Goal: Task Accomplishment & Management: Use online tool/utility

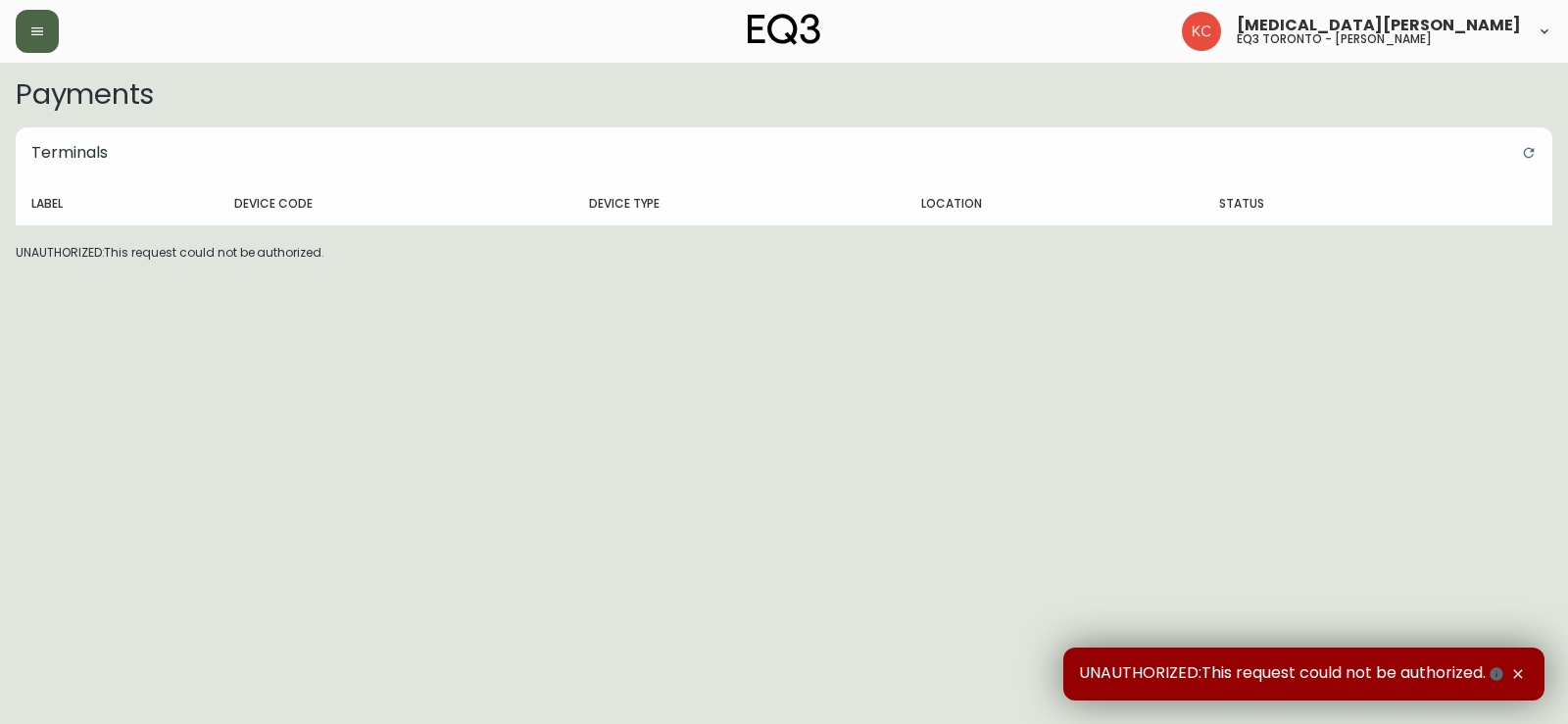
click at [31, 40] on button "button" at bounding box center [37, 31] width 43 height 43
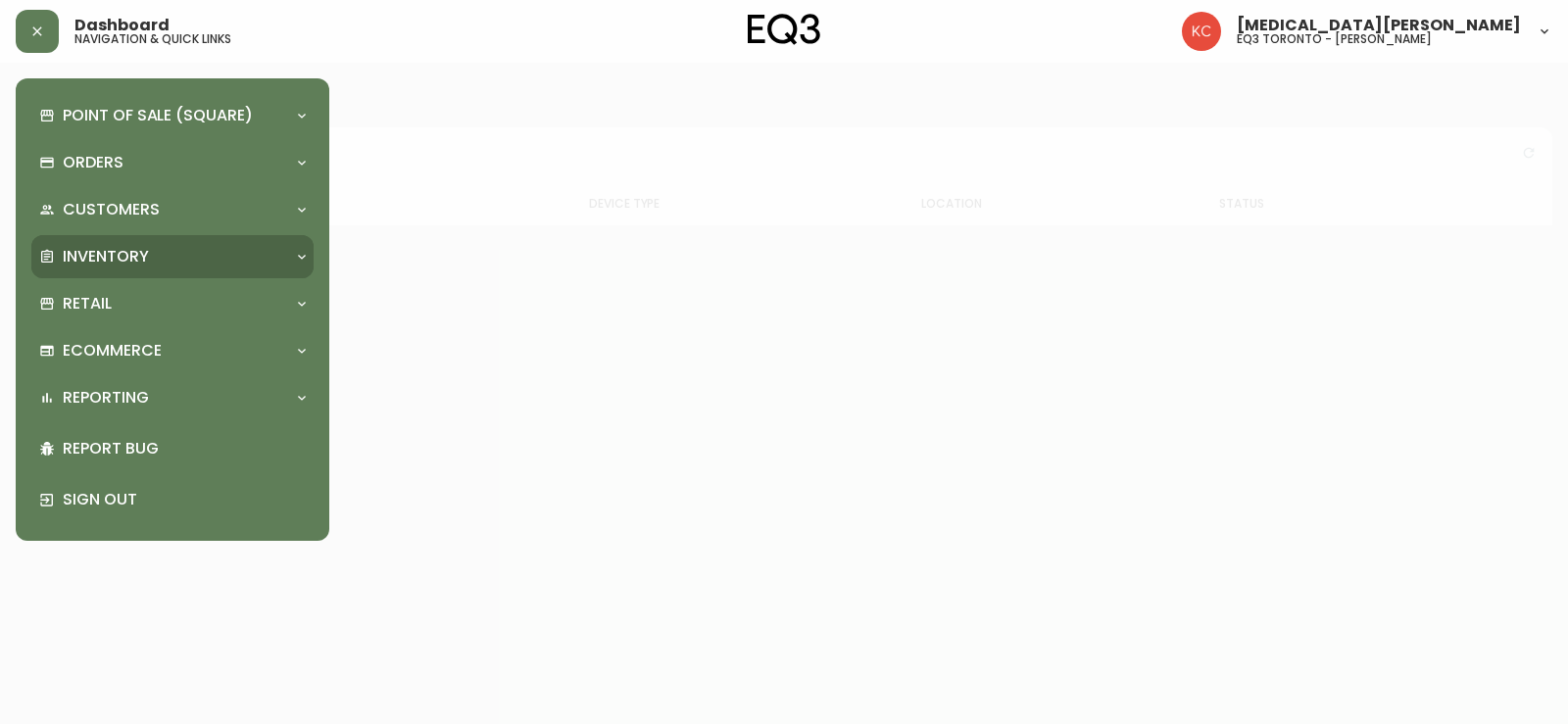
click at [115, 260] on p "Inventory" at bounding box center [106, 257] width 86 height 22
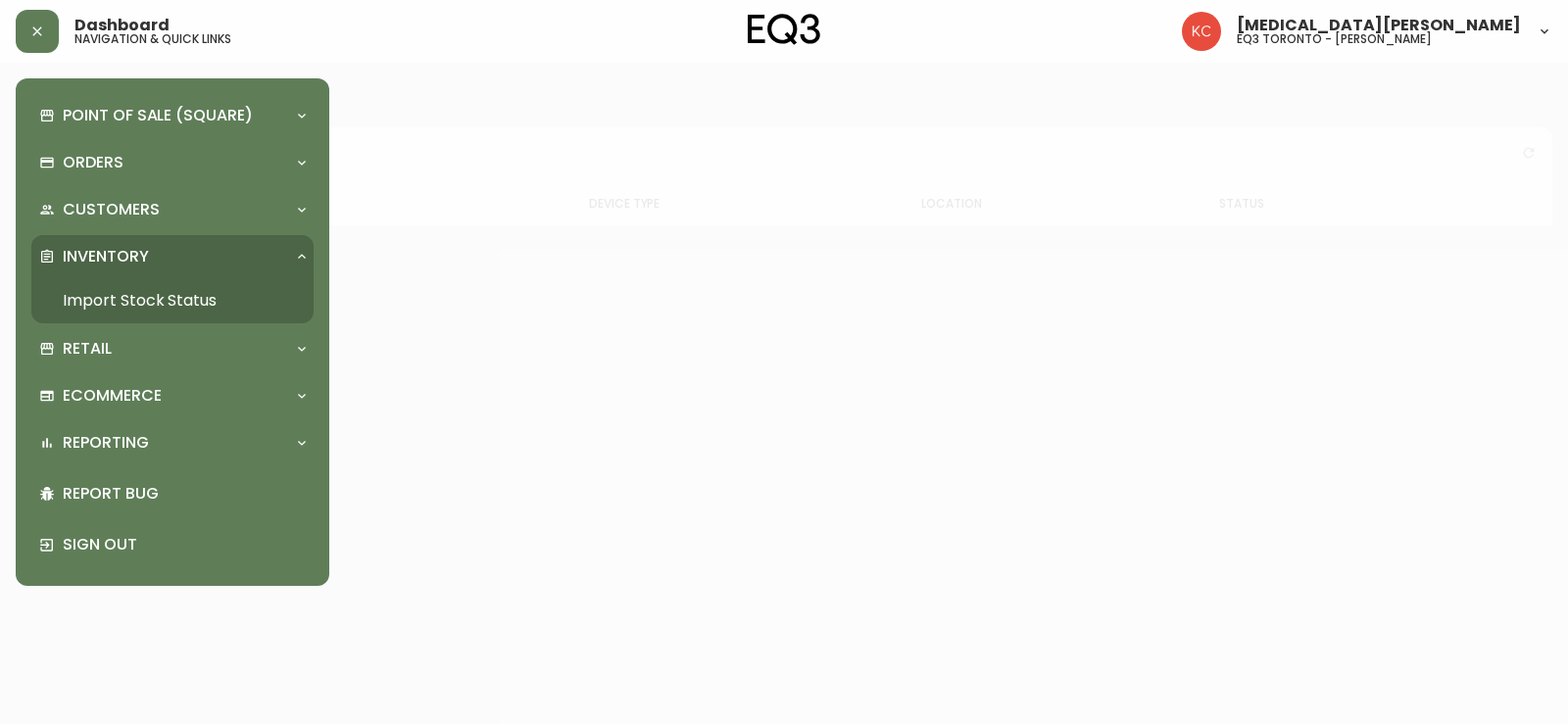
click at [178, 300] on link "Import Stock Status" at bounding box center [172, 300] width 282 height 45
